Goal: Task Accomplishment & Management: Complete application form

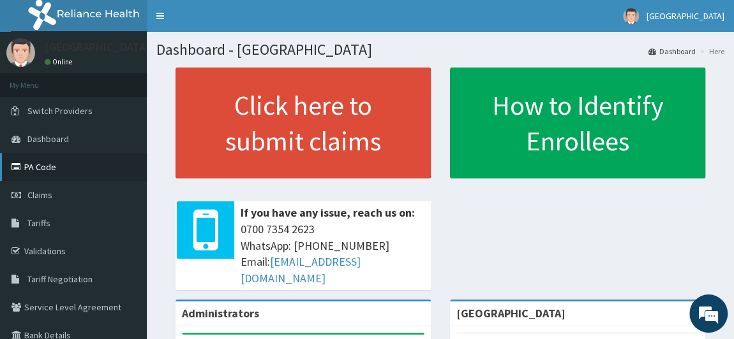
drag, startPoint x: 0, startPoint y: 0, endPoint x: 72, endPoint y: 160, distance: 175.1
click at [72, 160] on link "PA Code" at bounding box center [73, 167] width 147 height 28
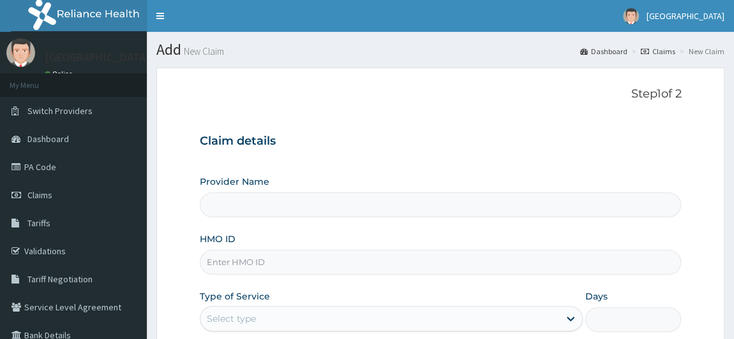
click at [260, 257] on input "HMO ID" at bounding box center [441, 262] width 482 height 25
type input "GSV/10"
type input "[GEOGRAPHIC_DATA]"
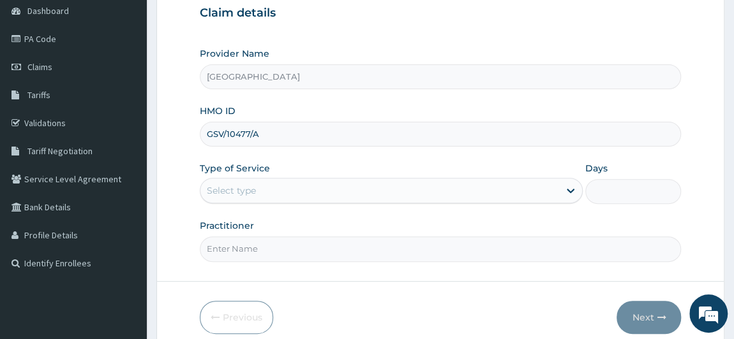
scroll to position [153, 0]
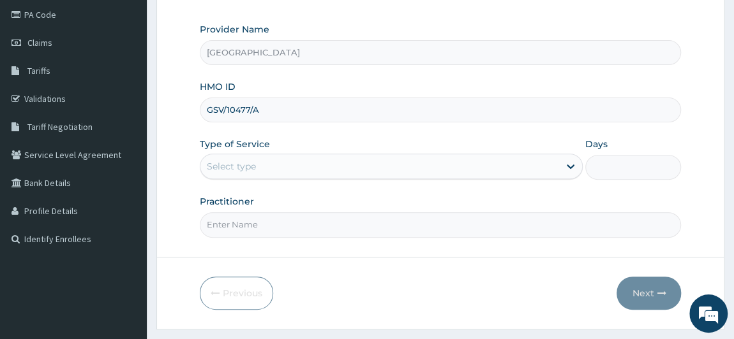
type input "GSV/10477/A"
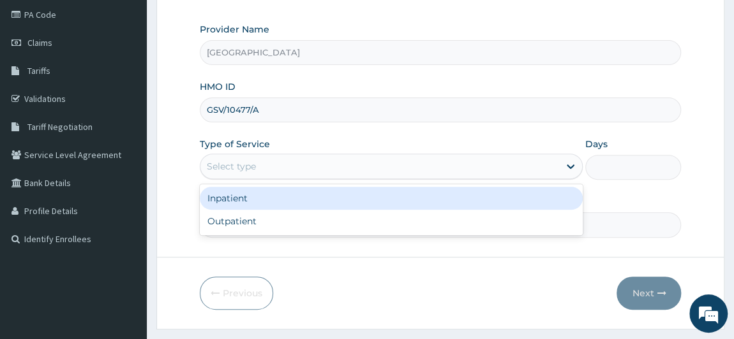
drag, startPoint x: 512, startPoint y: 169, endPoint x: 474, endPoint y: 225, distance: 67.4
click at [474, 179] on div "option Inpatient focused, 1 of 2. 2 results available. Use Up and Down to choos…" at bounding box center [392, 167] width 384 height 26
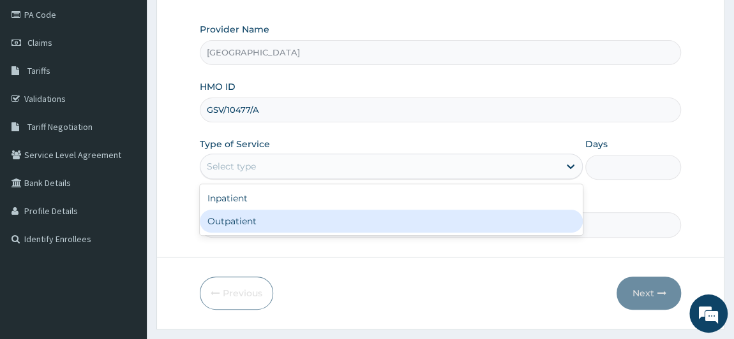
click at [474, 225] on div "Outpatient" at bounding box center [392, 221] width 384 height 23
type input "1"
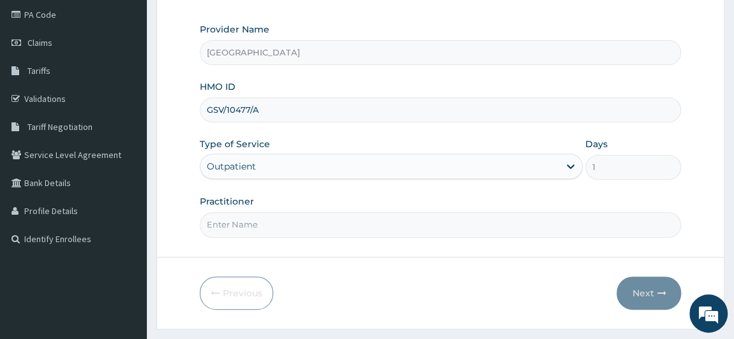
click at [386, 225] on input "Practitioner" at bounding box center [441, 224] width 482 height 25
type input "[PERSON_NAME]"
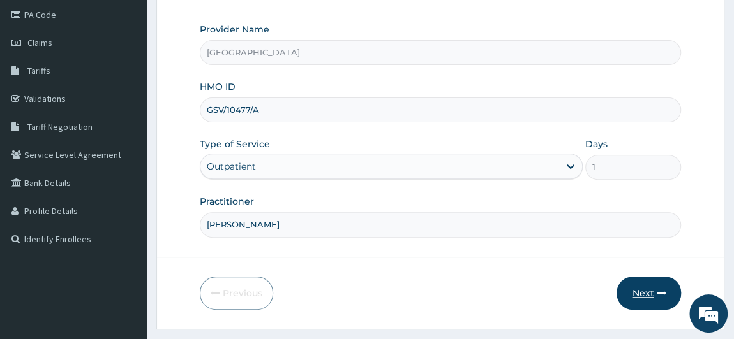
click at [660, 292] on icon "button" at bounding box center [661, 293] width 9 height 9
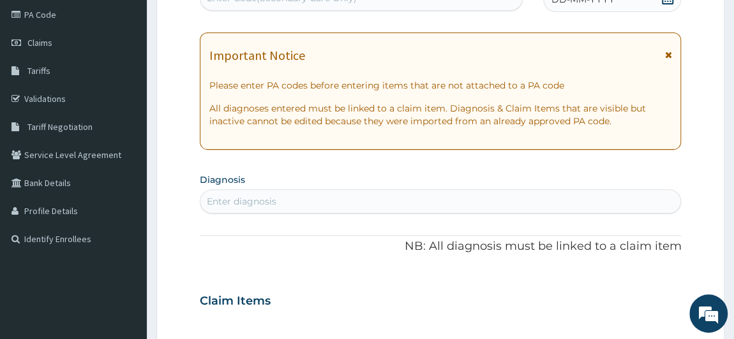
scroll to position [144, 0]
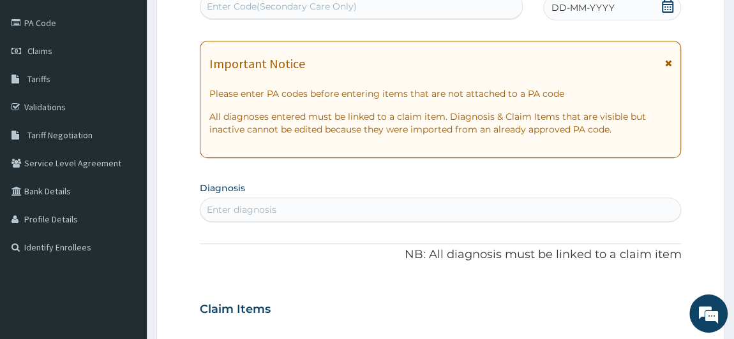
click at [435, 3] on div "Enter Code(Secondary Care Only)" at bounding box center [361, 6] width 322 height 20
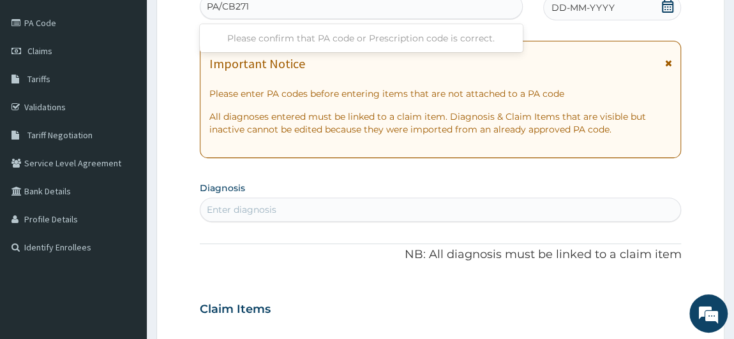
type input "PA/CB271E"
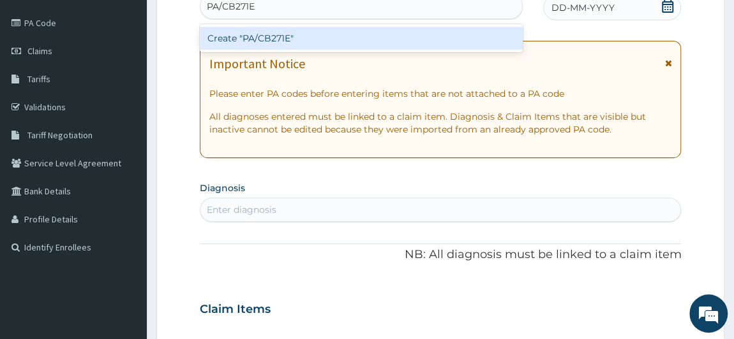
click at [447, 30] on div "Create "PA/CB271E"" at bounding box center [361, 38] width 323 height 23
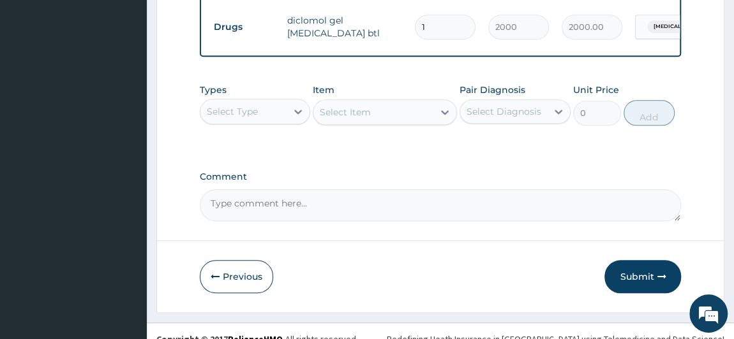
scroll to position [570, 0]
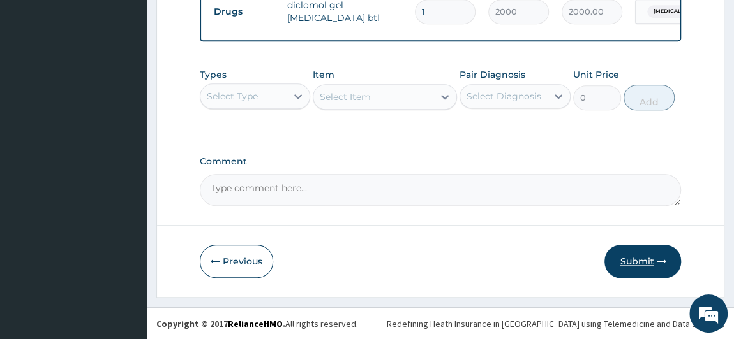
click at [660, 269] on button "Submit" at bounding box center [642, 261] width 77 height 33
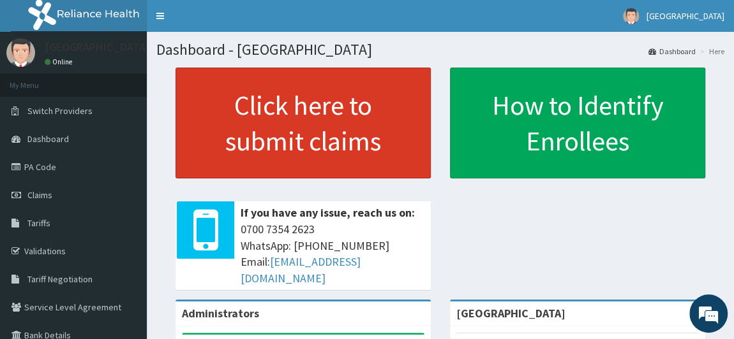
click at [287, 109] on link "Click here to submit claims" at bounding box center [302, 123] width 255 height 111
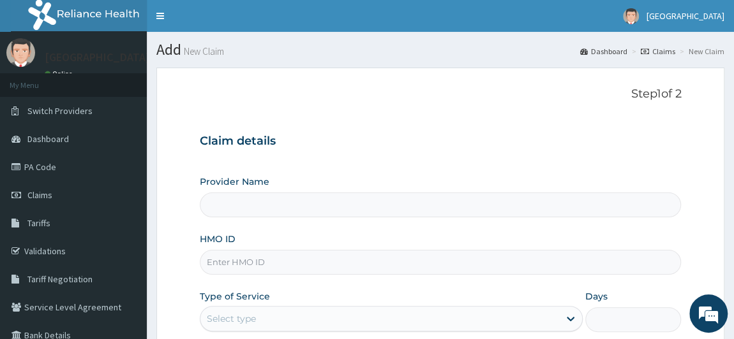
type input "[GEOGRAPHIC_DATA]"
click at [203, 258] on input "HMO ID" at bounding box center [441, 262] width 482 height 25
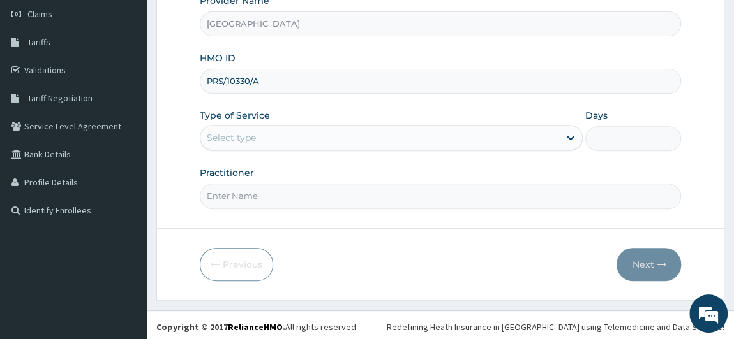
type input "PRS/10330/A"
click at [207, 133] on div "Select type" at bounding box center [231, 137] width 49 height 13
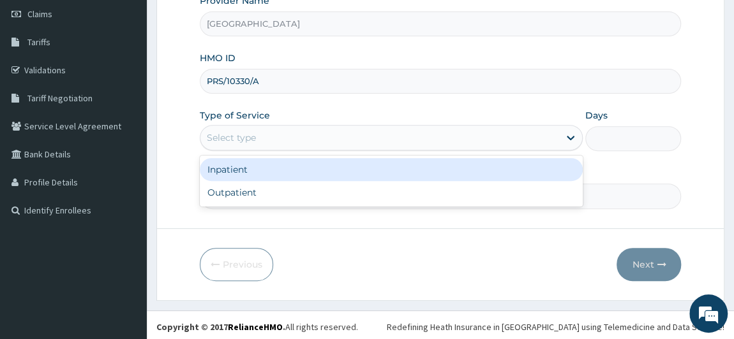
click at [207, 133] on div "Select type" at bounding box center [231, 137] width 49 height 13
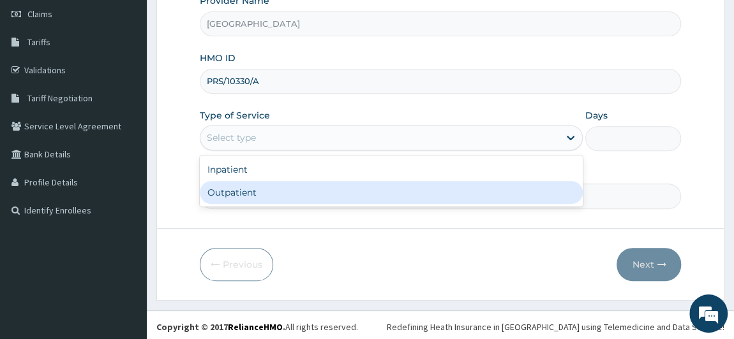
click at [225, 190] on div "Outpatient" at bounding box center [392, 192] width 384 height 23
type input "1"
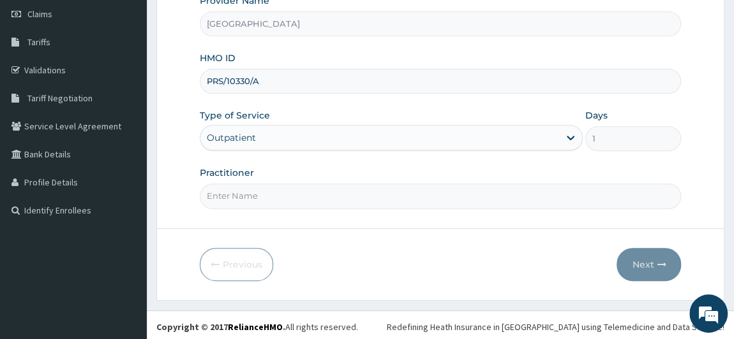
click at [205, 197] on input "Practitioner" at bounding box center [441, 196] width 482 height 25
type input "[PERSON_NAME]"
click at [650, 264] on button "Next" at bounding box center [648, 264] width 64 height 33
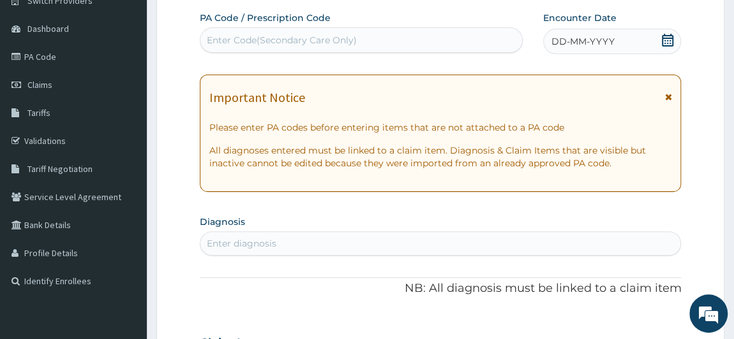
scroll to position [0, 0]
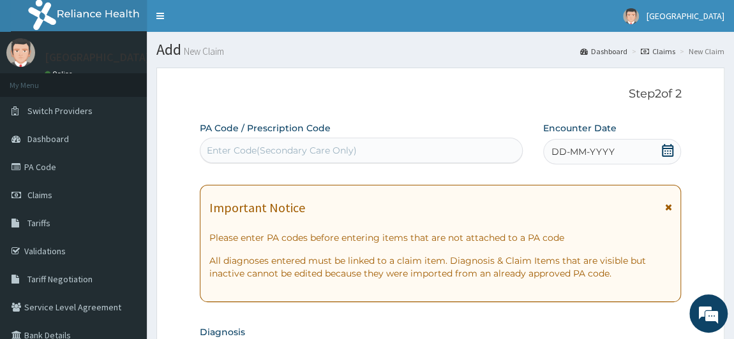
click at [616, 157] on div "DD-MM-YYYY" at bounding box center [612, 152] width 138 height 26
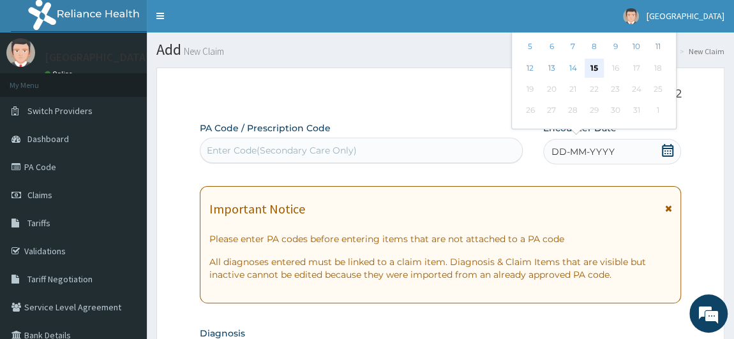
click at [593, 64] on div "15" at bounding box center [593, 68] width 19 height 19
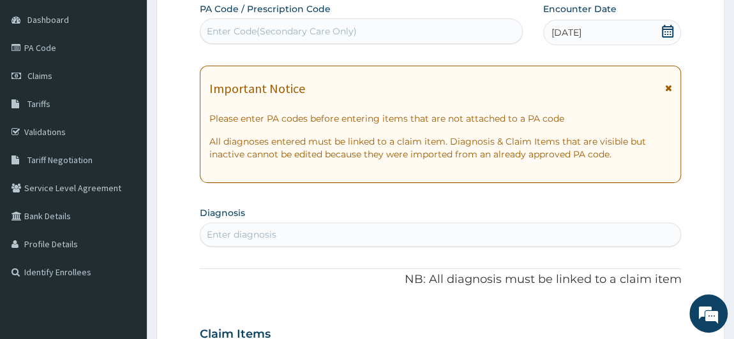
scroll to position [144, 0]
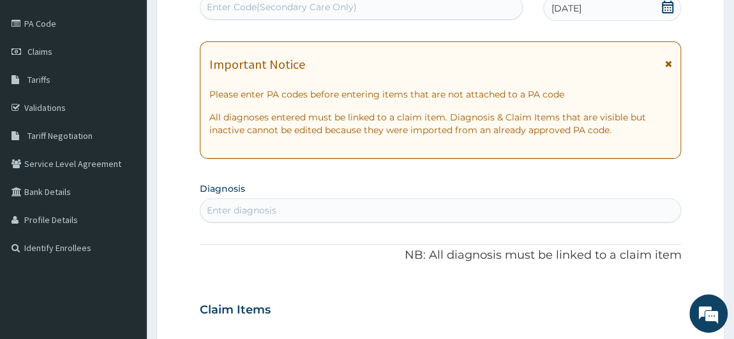
click at [256, 207] on div "Enter diagnosis" at bounding box center [242, 210] width 70 height 13
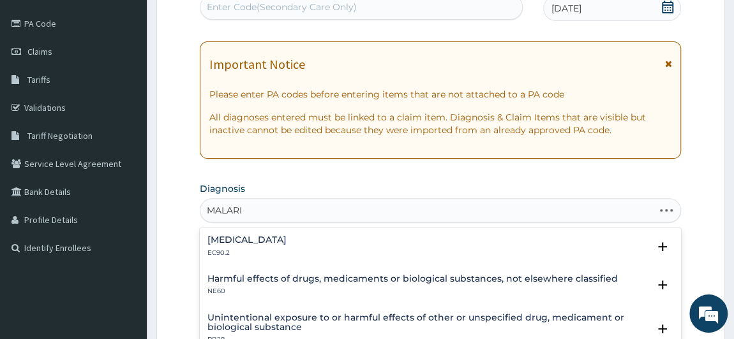
type input "[MEDICAL_DATA]"
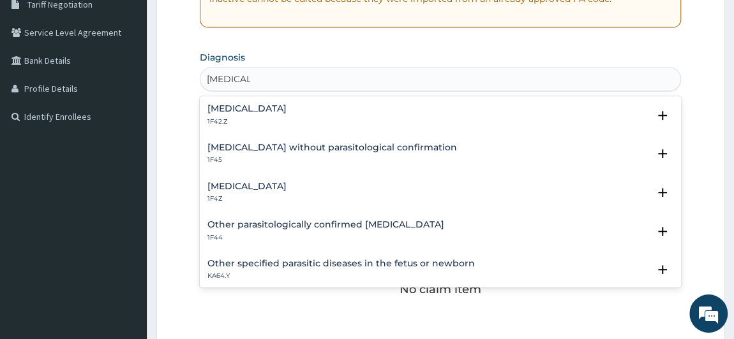
scroll to position [276, 0]
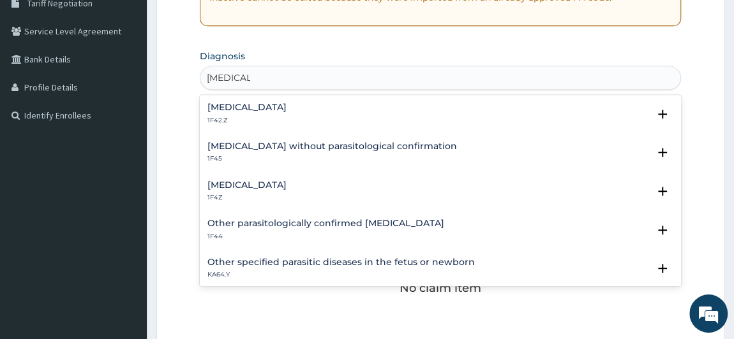
click at [275, 183] on h4 "[MEDICAL_DATA]" at bounding box center [246, 186] width 79 height 10
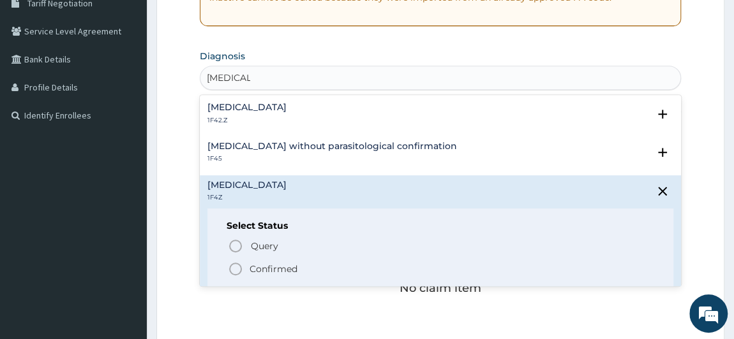
click at [235, 268] on icon "status option filled" at bounding box center [235, 269] width 15 height 15
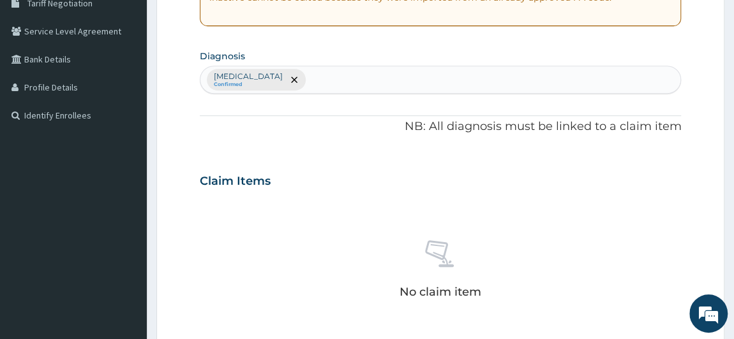
click at [235, 268] on div "No claim item" at bounding box center [441, 271] width 482 height 147
click at [340, 84] on div "[MEDICAL_DATA] Confirmed" at bounding box center [440, 79] width 481 height 27
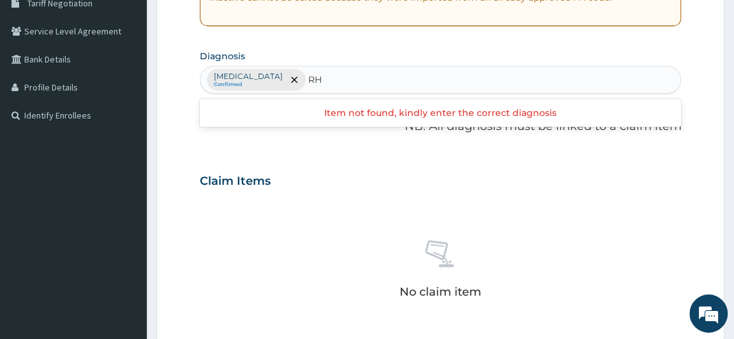
type input "R"
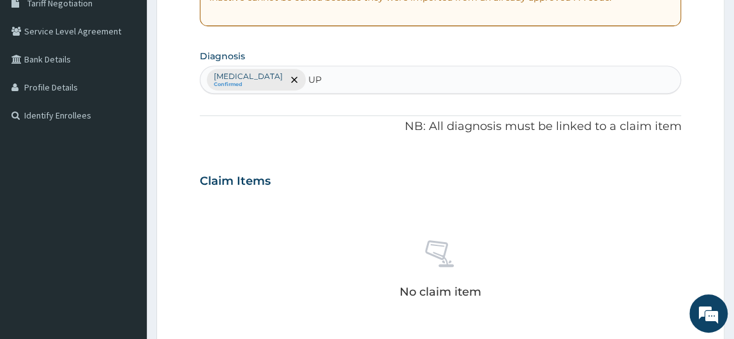
type input "U"
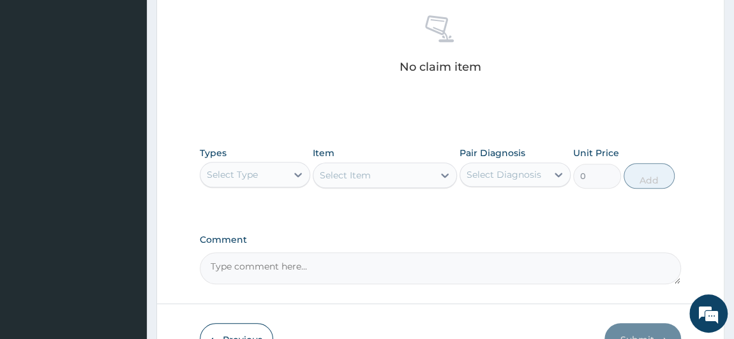
scroll to position [508, 0]
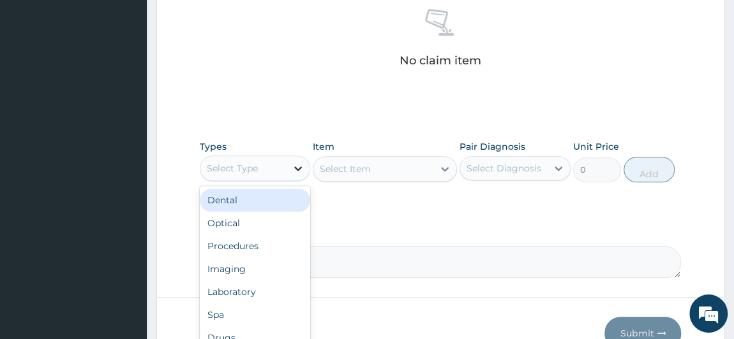
click at [297, 165] on icon at bounding box center [298, 168] width 13 height 13
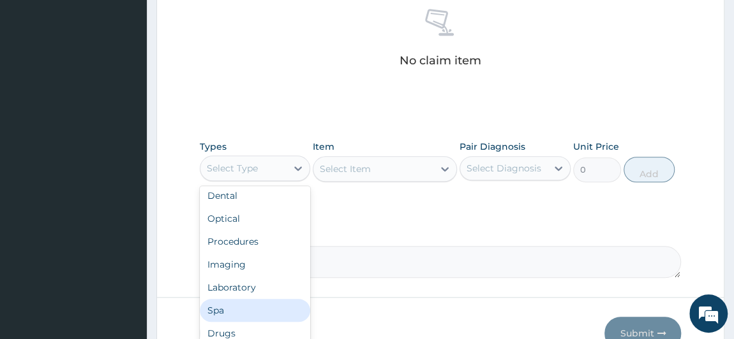
scroll to position [4, 0]
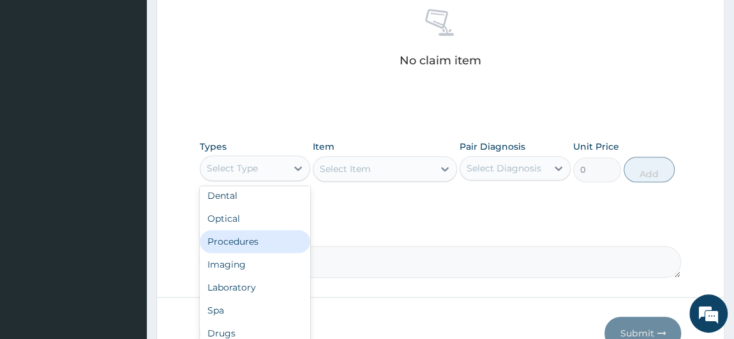
click at [271, 236] on div "Procedures" at bounding box center [255, 241] width 111 height 23
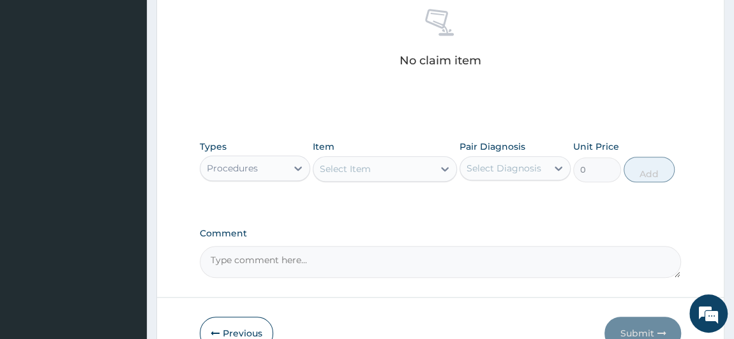
click at [421, 166] on div "Select Item" at bounding box center [373, 169] width 120 height 20
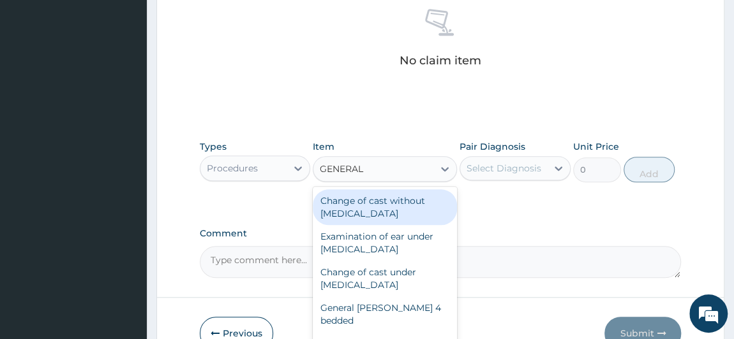
type input "GENERAL P"
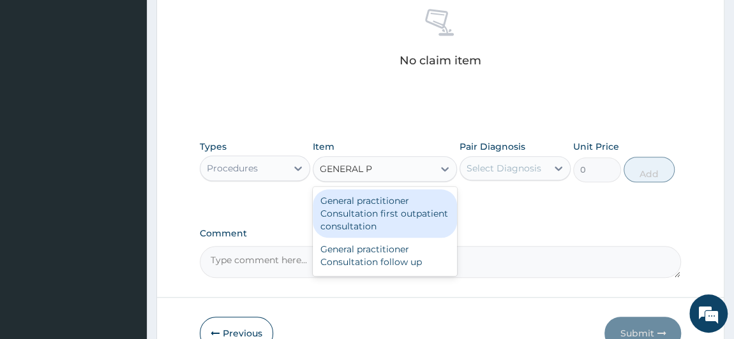
click at [401, 208] on div "General practitioner Consultation first outpatient consultation" at bounding box center [385, 214] width 144 height 48
type input "3000"
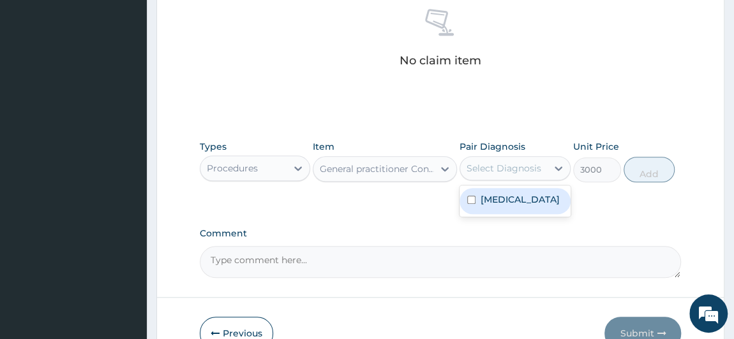
click at [546, 167] on div "Select Diagnosis" at bounding box center [503, 168] width 87 height 20
click at [508, 198] on label "[MEDICAL_DATA]" at bounding box center [520, 199] width 79 height 13
checkbox input "true"
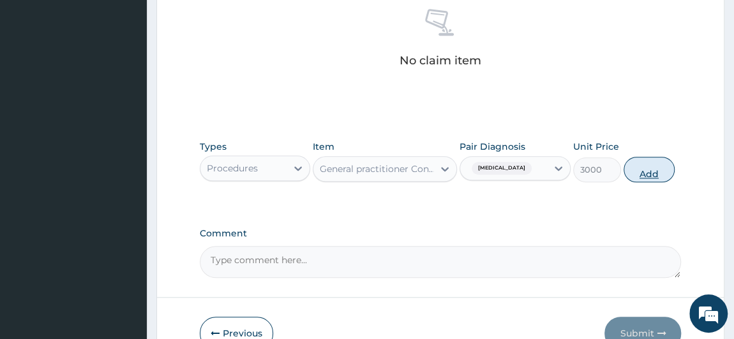
click at [657, 165] on button "Add" at bounding box center [648, 170] width 51 height 26
type input "0"
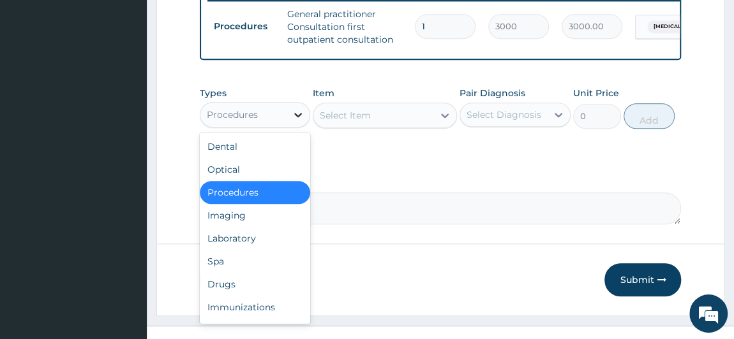
click at [297, 117] on icon at bounding box center [298, 115] width 8 height 4
click at [279, 240] on div "Laboratory" at bounding box center [255, 238] width 111 height 23
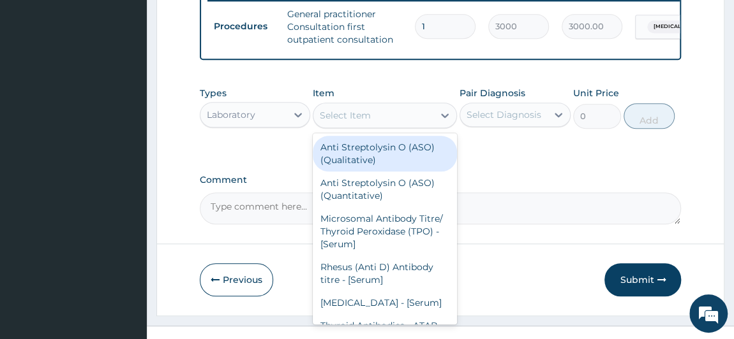
click at [371, 126] on div "Select Item" at bounding box center [373, 115] width 120 height 20
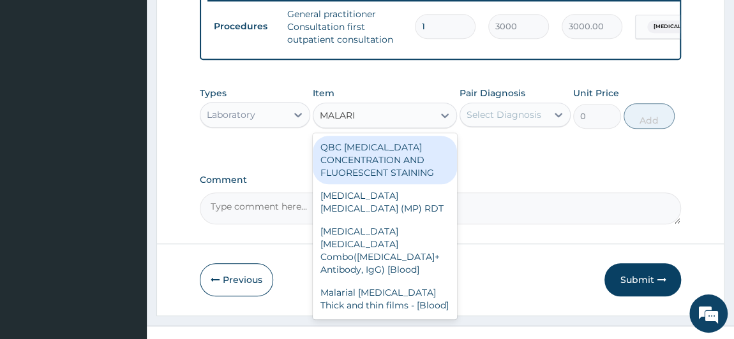
type input "[MEDICAL_DATA]"
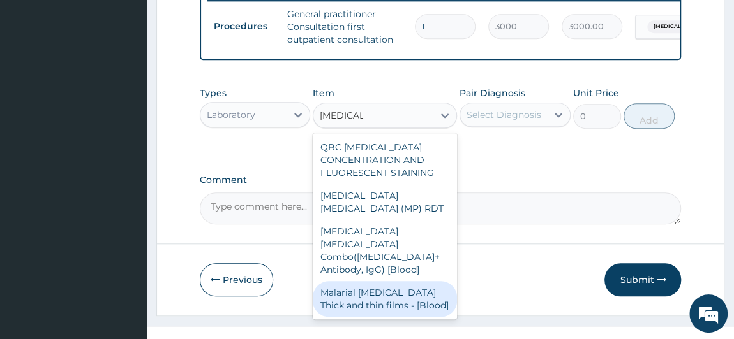
click at [382, 298] on div "Malarial [MEDICAL_DATA] Thick and thin films - [Blood]" at bounding box center [385, 299] width 144 height 36
type input "1500"
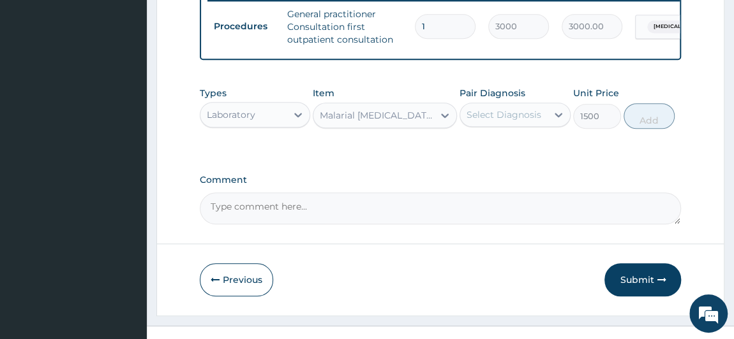
click at [544, 125] on div "Select Diagnosis" at bounding box center [503, 115] width 87 height 20
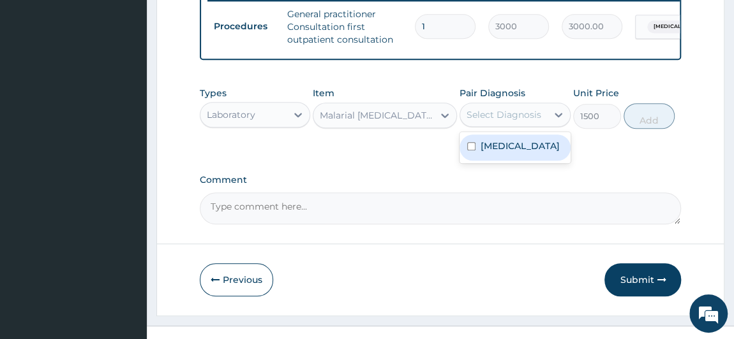
click at [528, 153] on label "[MEDICAL_DATA]" at bounding box center [520, 146] width 79 height 13
checkbox input "true"
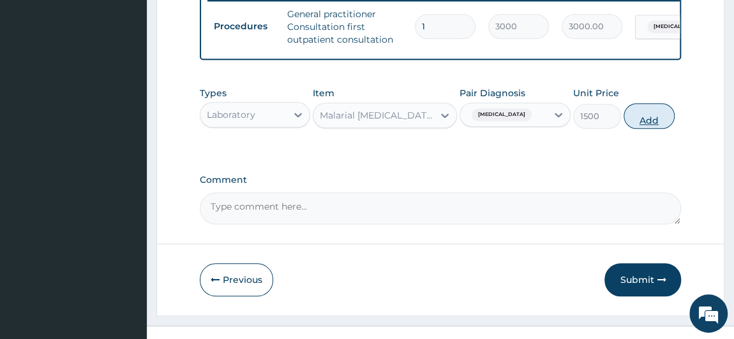
click at [659, 120] on button "Add" at bounding box center [648, 116] width 51 height 26
type input "0"
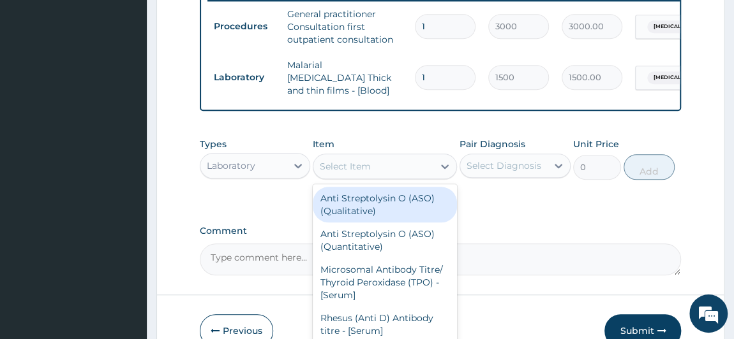
click at [405, 158] on div "Select Item" at bounding box center [373, 166] width 120 height 20
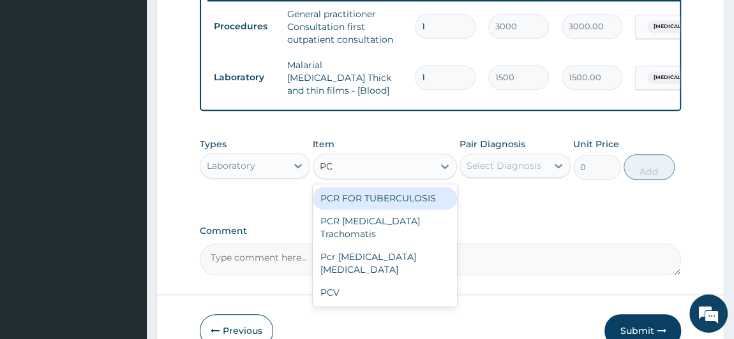
type input "PCV"
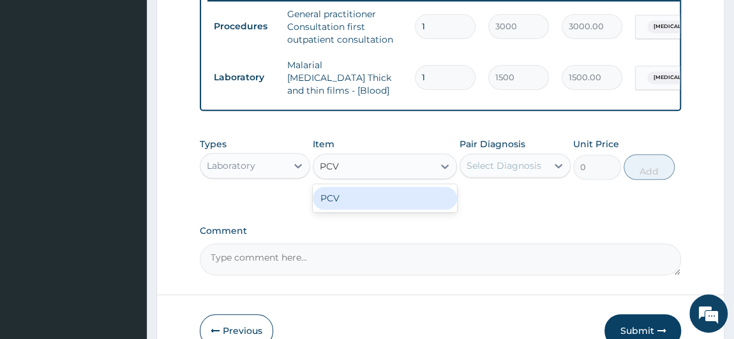
click at [378, 201] on div "PCV" at bounding box center [385, 198] width 144 height 23
type input "1500"
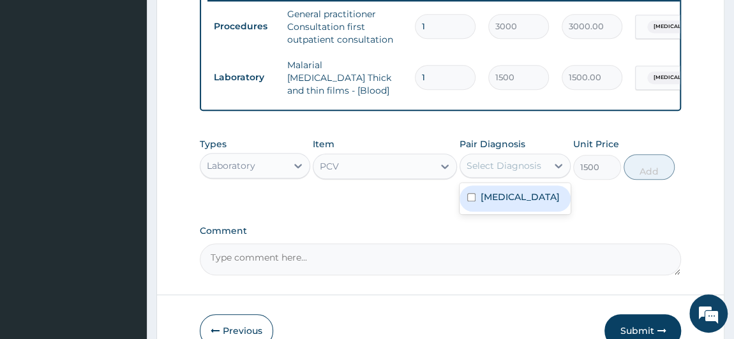
click at [480, 165] on div "Select Diagnosis" at bounding box center [503, 166] width 75 height 13
click at [489, 212] on div "[MEDICAL_DATA]" at bounding box center [514, 199] width 111 height 26
checkbox input "true"
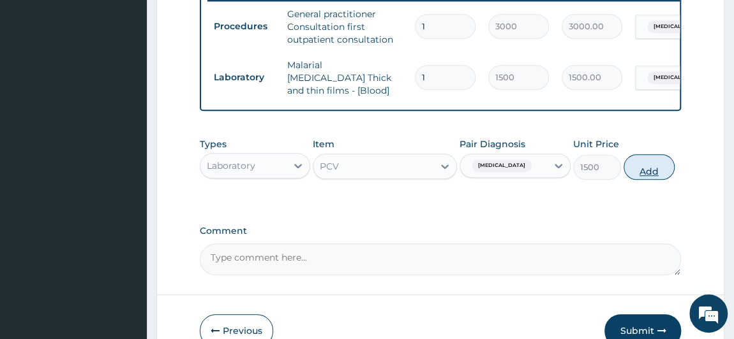
click at [650, 165] on button "Add" at bounding box center [648, 167] width 51 height 26
type input "0"
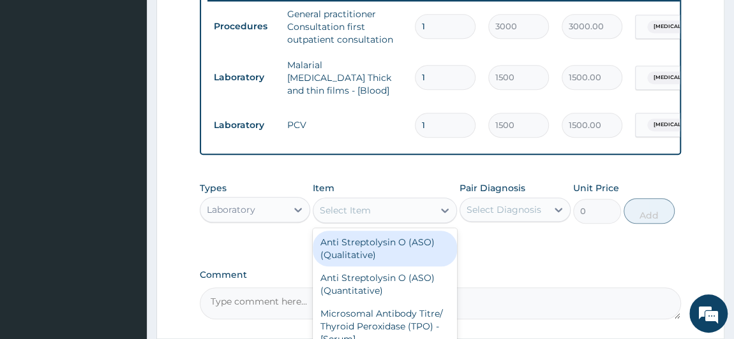
click at [408, 204] on div "Select Item" at bounding box center [373, 210] width 120 height 20
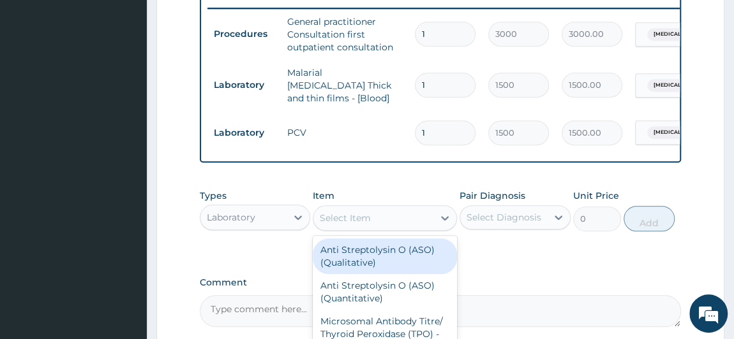
scroll to position [524, 0]
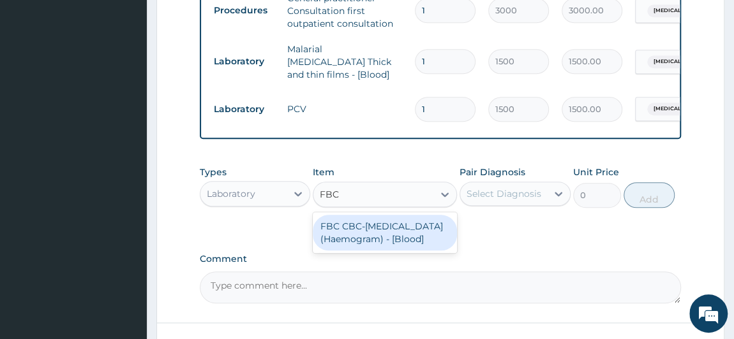
type input "FBC"
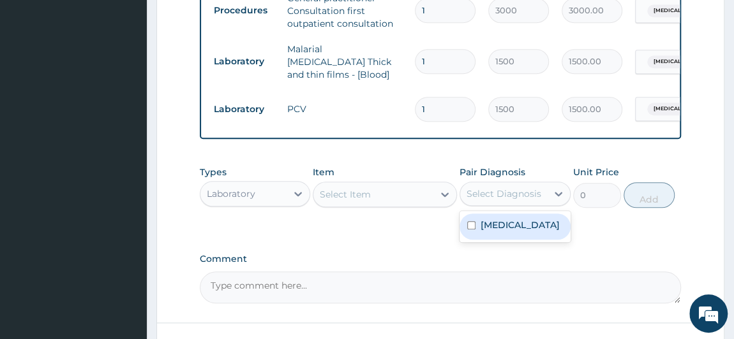
click at [530, 193] on div "Select Diagnosis" at bounding box center [503, 194] width 75 height 13
click at [341, 193] on div "Select Item" at bounding box center [345, 194] width 51 height 13
click at [553, 197] on icon at bounding box center [558, 194] width 13 height 13
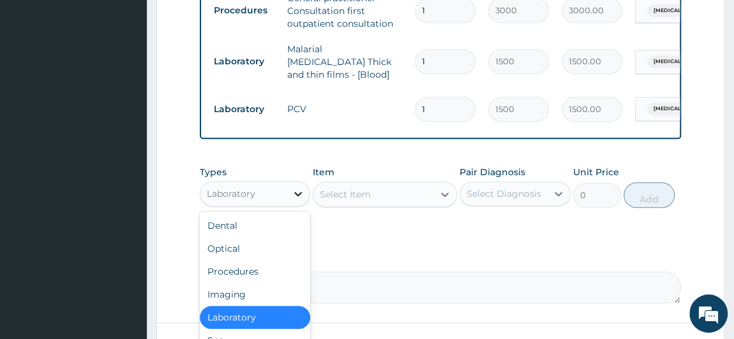
click at [289, 192] on div at bounding box center [298, 194] width 23 height 23
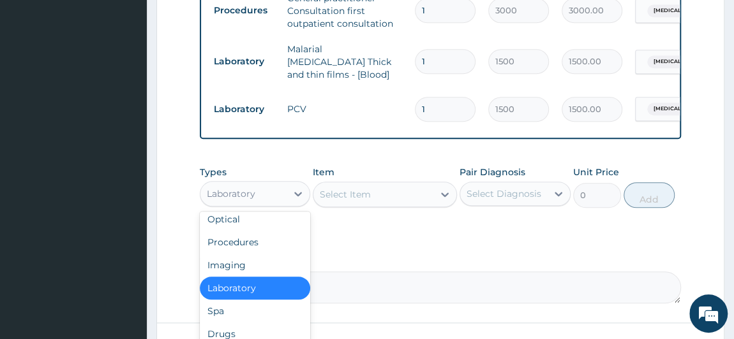
scroll to position [43, 0]
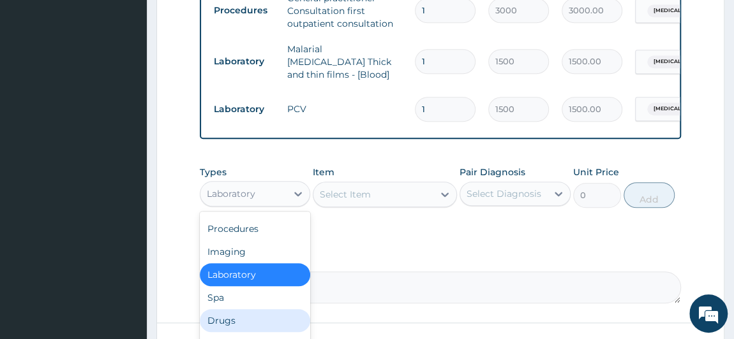
click at [283, 322] on div "Drugs" at bounding box center [255, 320] width 111 height 23
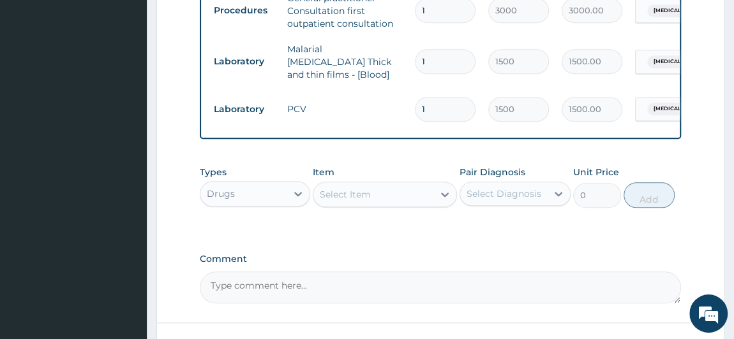
click at [345, 185] on div "Select Item" at bounding box center [373, 194] width 120 height 20
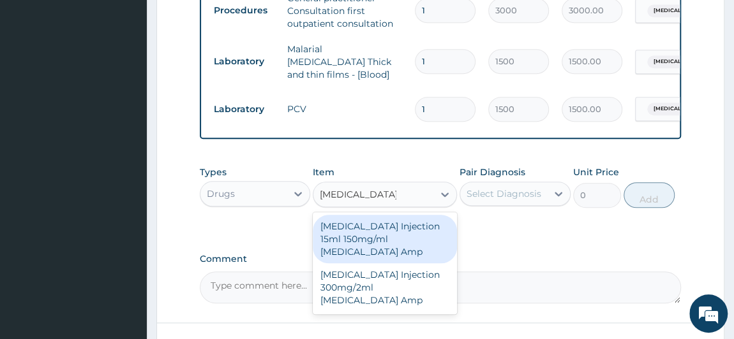
type input "[MEDICAL_DATA] IN"
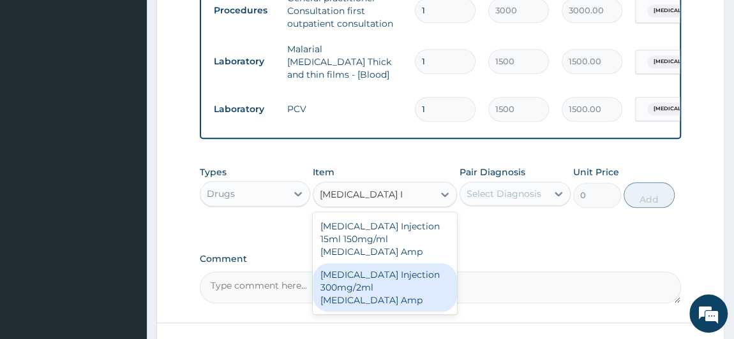
click at [378, 286] on div "[MEDICAL_DATA] Injection 300mg/2ml [MEDICAL_DATA] Amp" at bounding box center [385, 288] width 144 height 48
type input "150"
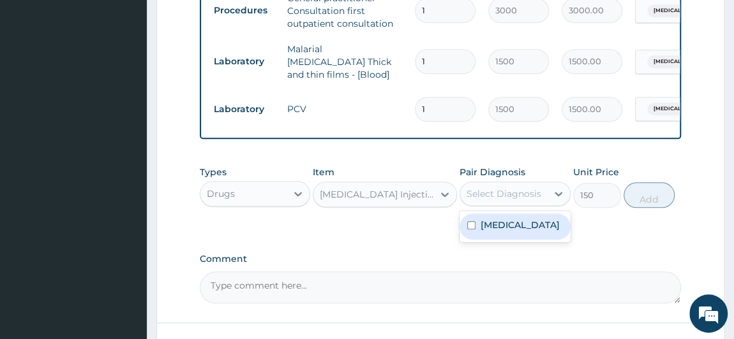
click at [493, 195] on div "Select Diagnosis" at bounding box center [503, 194] width 75 height 13
click at [493, 240] on div "[MEDICAL_DATA]" at bounding box center [514, 227] width 111 height 26
checkbox input "true"
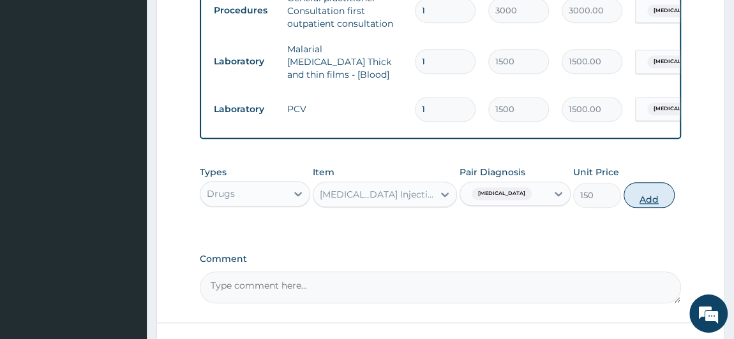
click at [646, 198] on button "Add" at bounding box center [648, 196] width 51 height 26
type input "0"
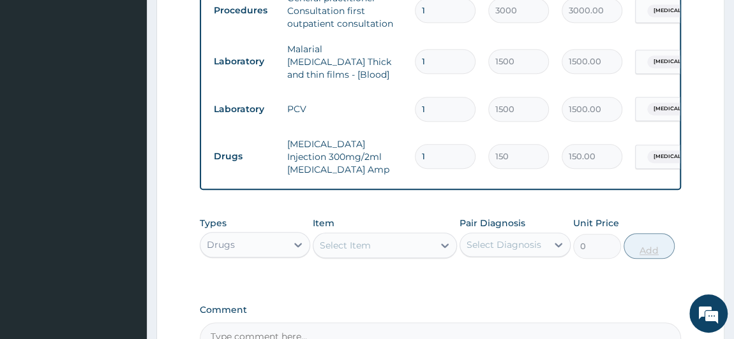
type input "0.00"
type input "2"
type input "300.00"
type input "2"
click at [429, 246] on div "Select Item" at bounding box center [373, 245] width 120 height 20
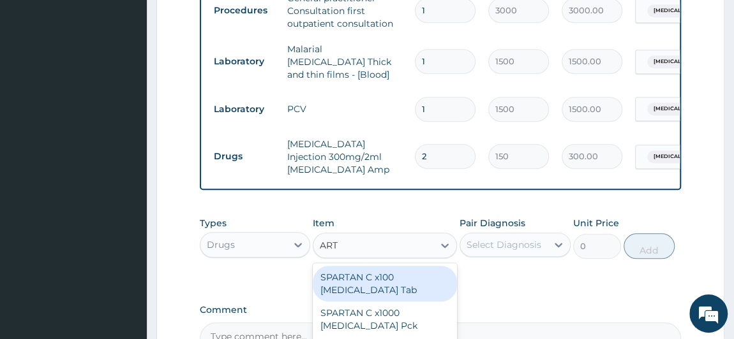
type input "ARTE"
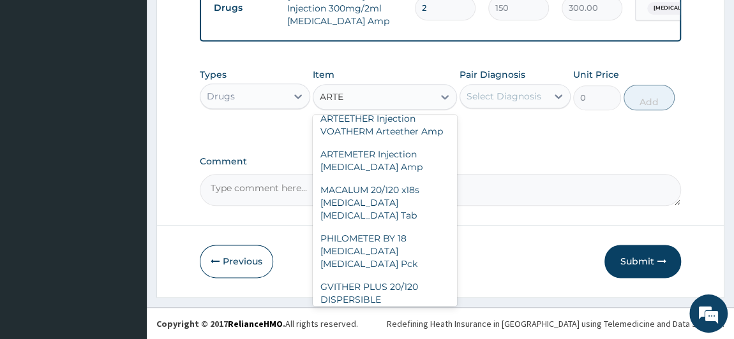
scroll to position [278, 0]
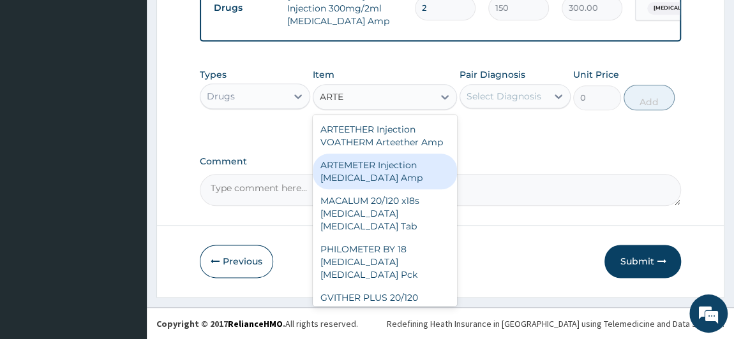
click at [390, 166] on div "ARTEMETER Injection [MEDICAL_DATA] Amp" at bounding box center [385, 172] width 144 height 36
type input "300"
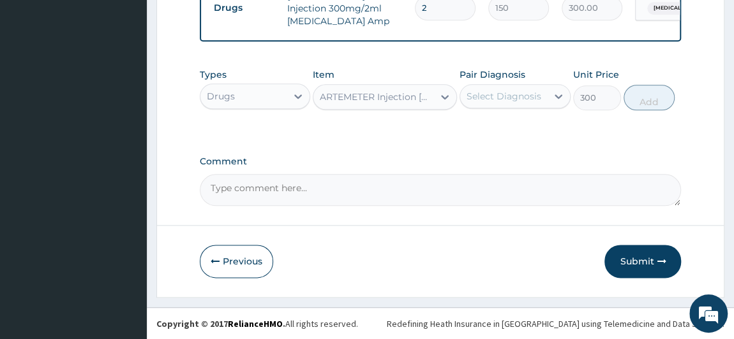
click at [499, 91] on div "Select Diagnosis" at bounding box center [503, 96] width 75 height 13
click at [502, 129] on label "[MEDICAL_DATA]" at bounding box center [520, 127] width 79 height 13
checkbox input "true"
click at [640, 101] on button "Add" at bounding box center [648, 98] width 51 height 26
type input "0"
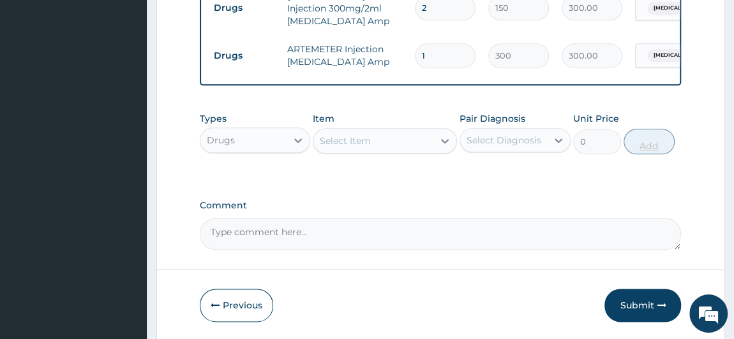
type input "0.00"
type input "6"
type input "1800.00"
type input "6"
click at [435, 137] on div at bounding box center [444, 141] width 23 height 23
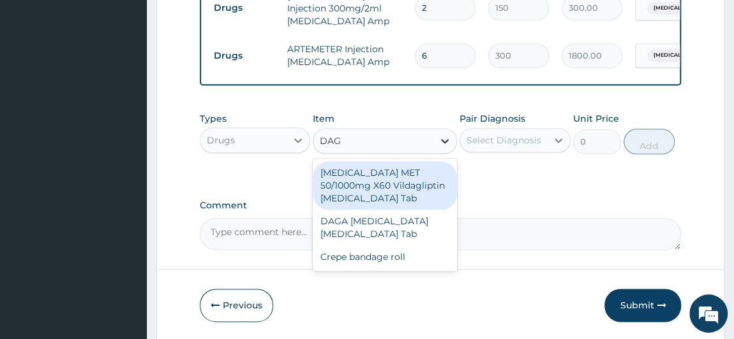
type input "DAGA"
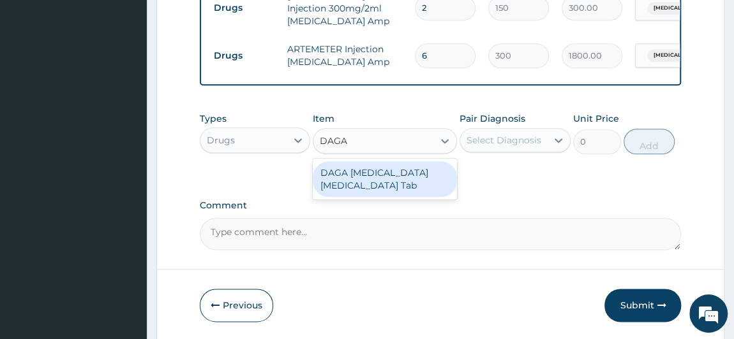
click at [424, 174] on div "DAGA [MEDICAL_DATA] [MEDICAL_DATA] Tab" at bounding box center [385, 179] width 144 height 36
type input "20"
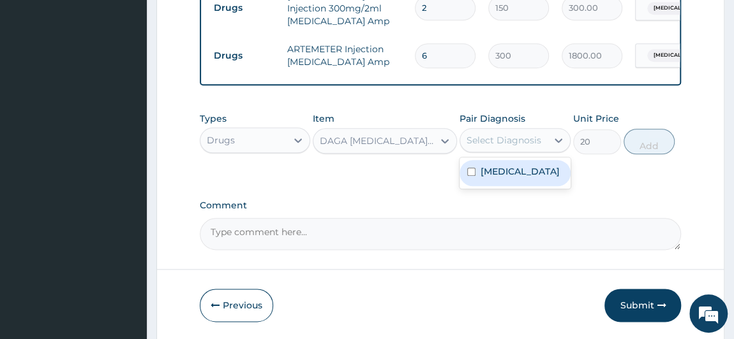
click at [503, 145] on div "Select Diagnosis" at bounding box center [503, 140] width 75 height 13
click at [503, 172] on label "[MEDICAL_DATA]" at bounding box center [520, 171] width 79 height 13
checkbox input "true"
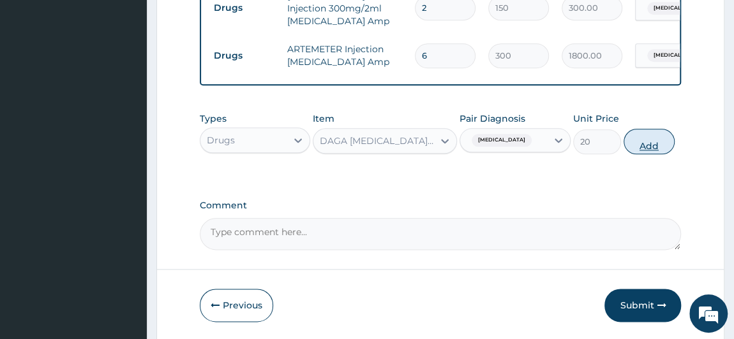
click at [632, 144] on button "Add" at bounding box center [648, 142] width 51 height 26
type input "0"
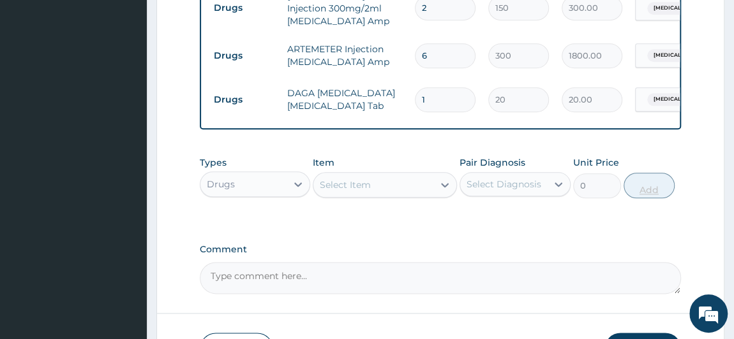
type input "18"
type input "360.00"
type input "18"
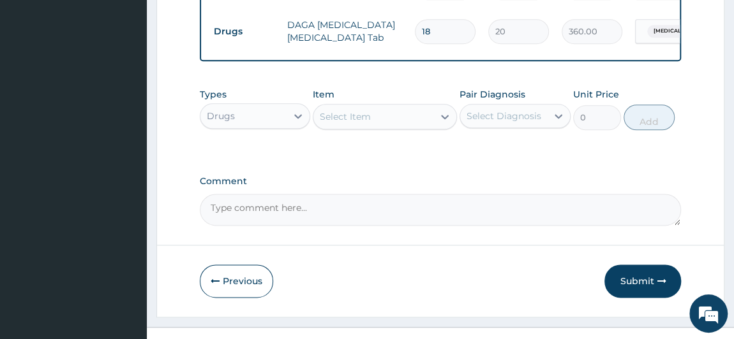
scroll to position [761, 0]
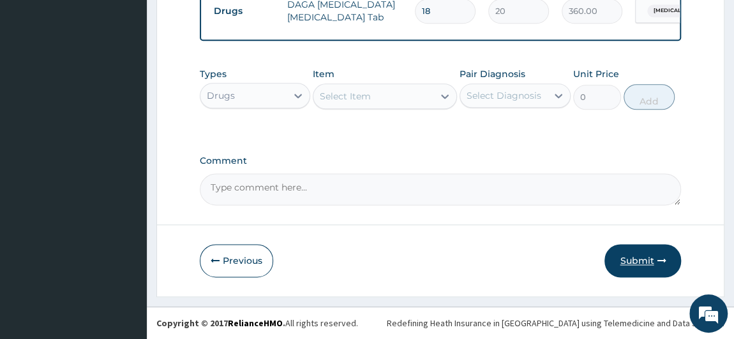
click at [634, 266] on button "Submit" at bounding box center [642, 260] width 77 height 33
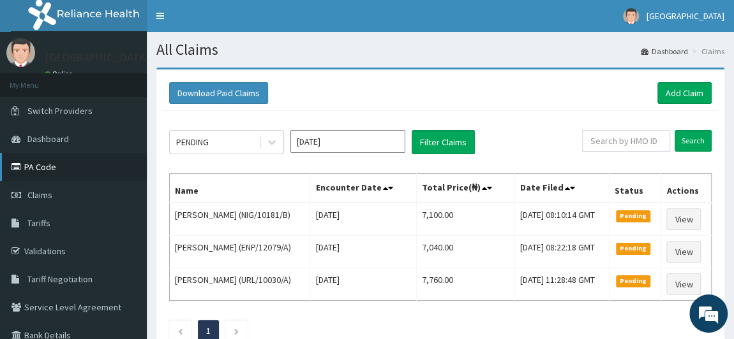
click at [63, 175] on link "PA Code" at bounding box center [73, 167] width 147 height 28
